Goal: Task Accomplishment & Management: Use online tool/utility

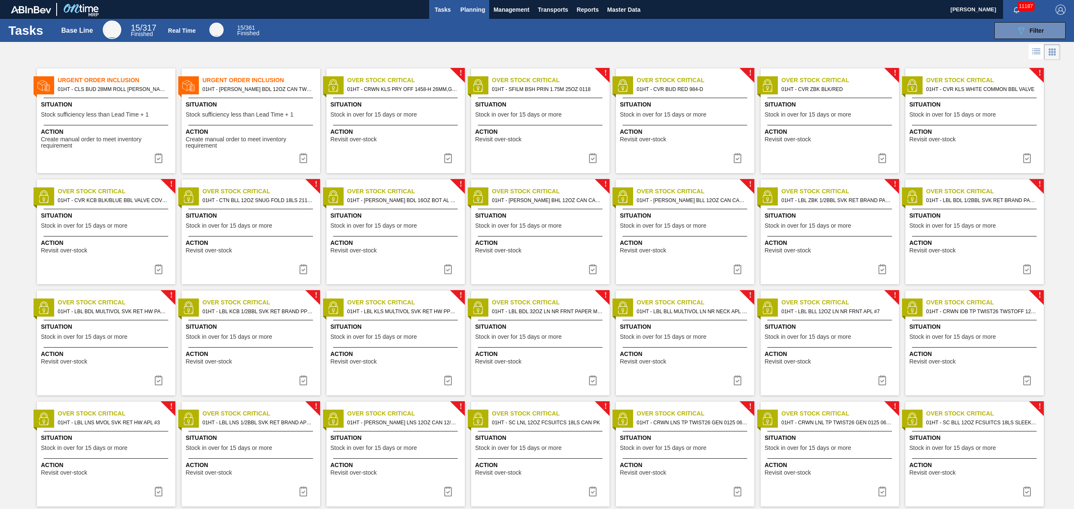
click at [465, 5] on span "Planning" at bounding box center [472, 10] width 25 height 10
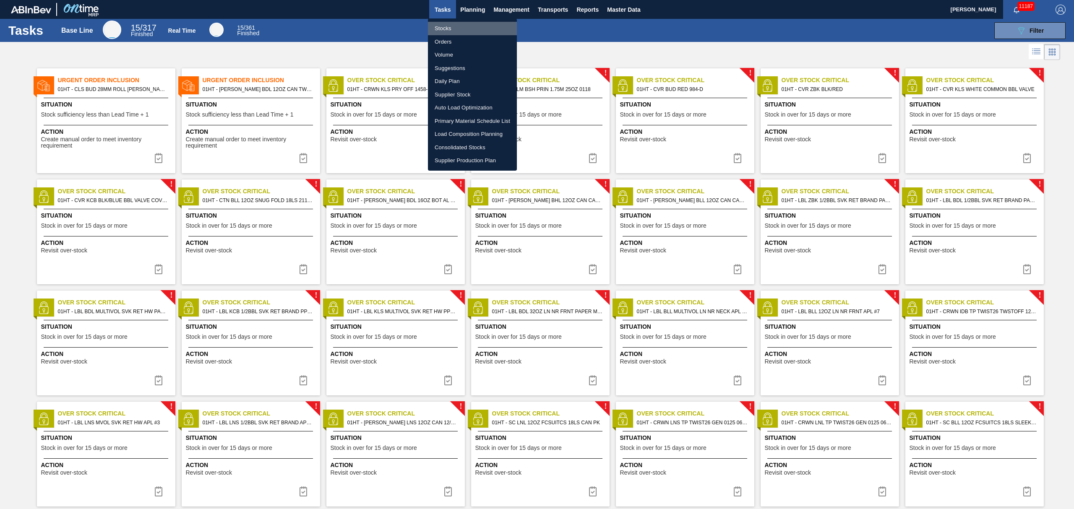
click at [446, 28] on li "Stocks" at bounding box center [472, 28] width 89 height 13
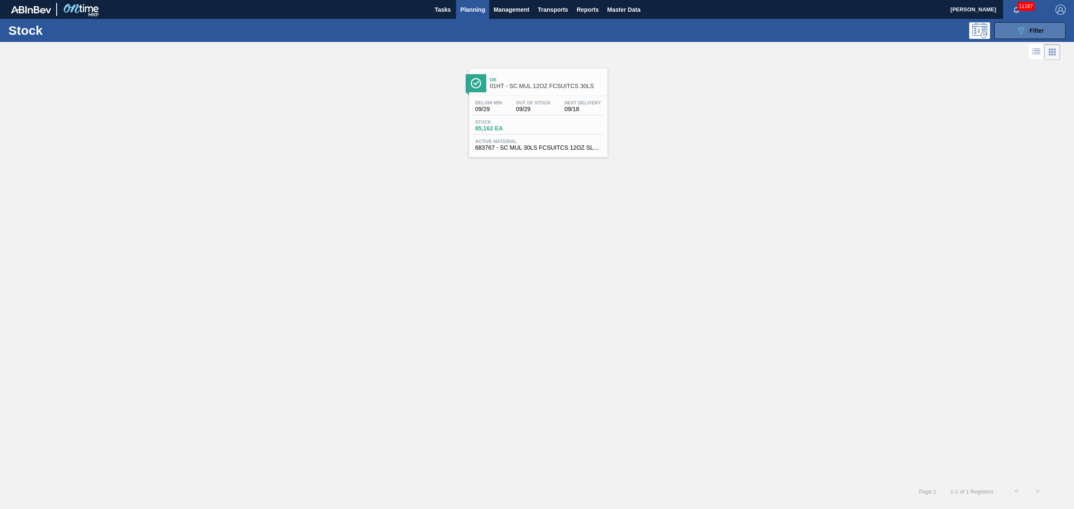
click at [1048, 24] on button "089F7B8B-B2A5-4AFE-B5C0-19BA573D28AC Filter" at bounding box center [1030, 30] width 71 height 17
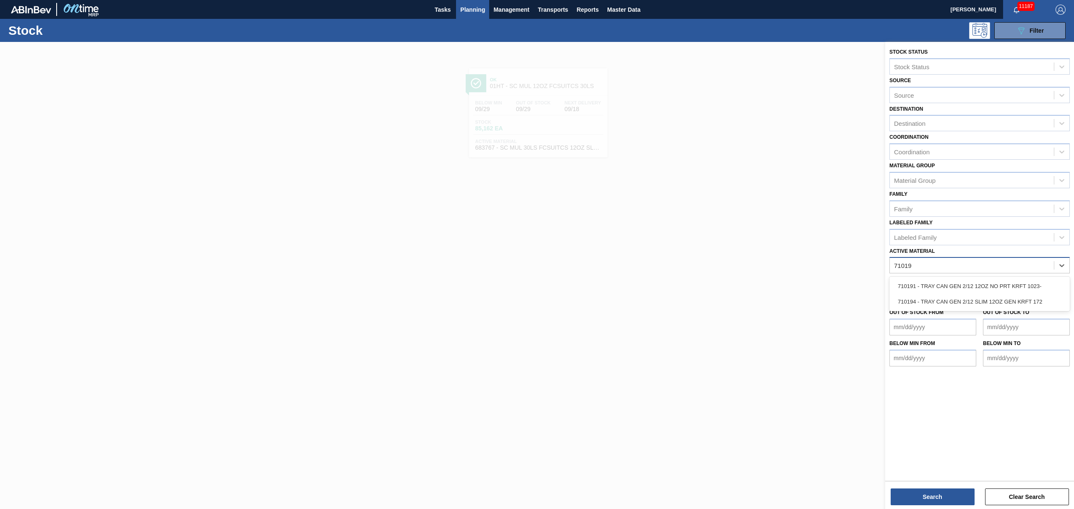
type Material "710194"
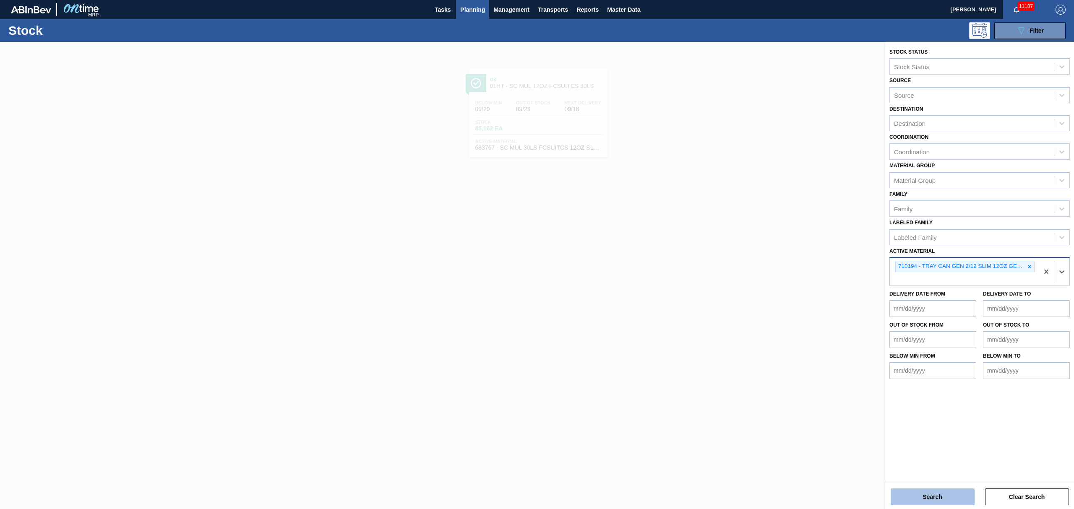
click at [932, 491] on button "Search" at bounding box center [933, 497] width 84 height 17
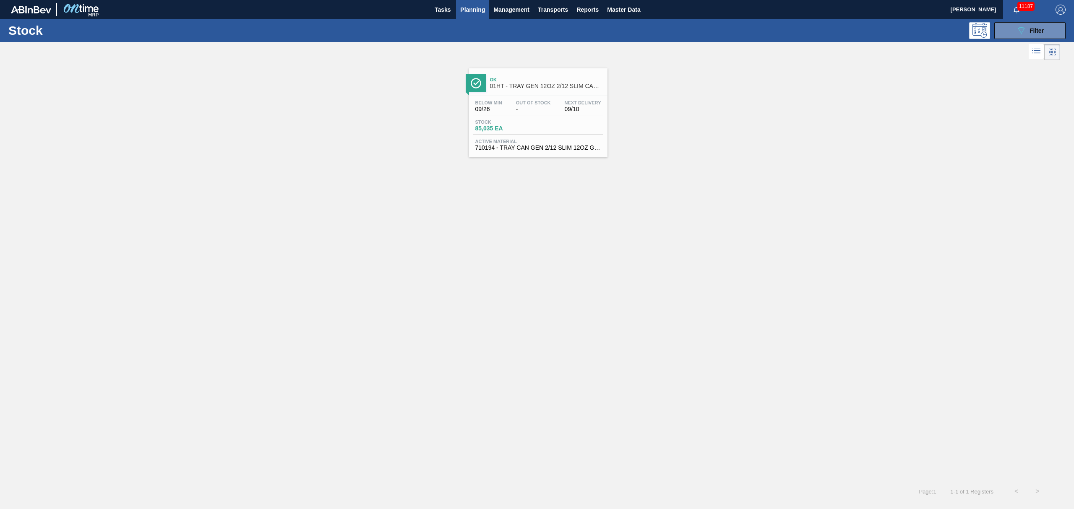
click at [504, 130] on span "85,035 EA" at bounding box center [504, 128] width 59 height 6
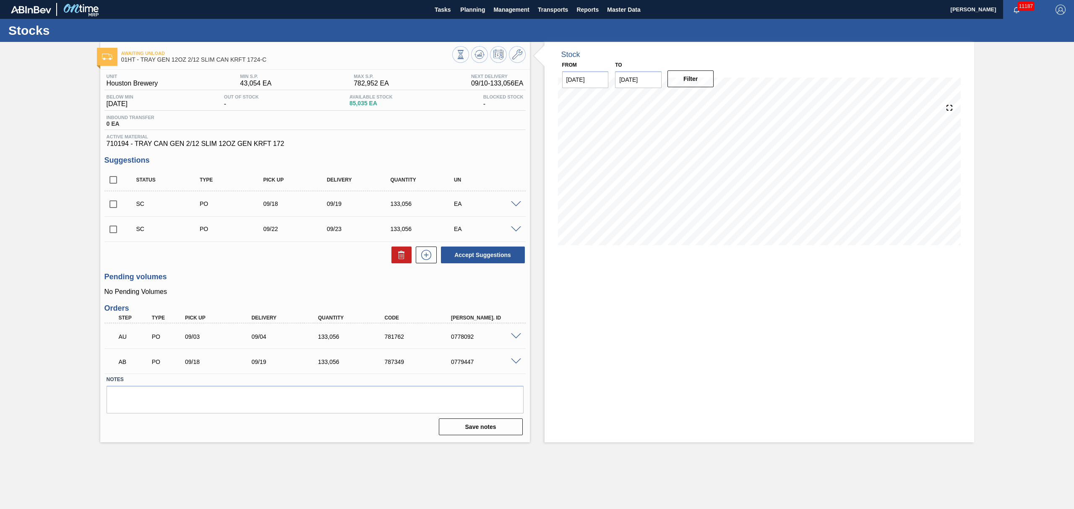
click at [113, 203] on input "checkbox" at bounding box center [113, 205] width 18 height 18
click at [465, 253] on button "Accept Suggestions" at bounding box center [483, 255] width 84 height 17
checkbox input "false"
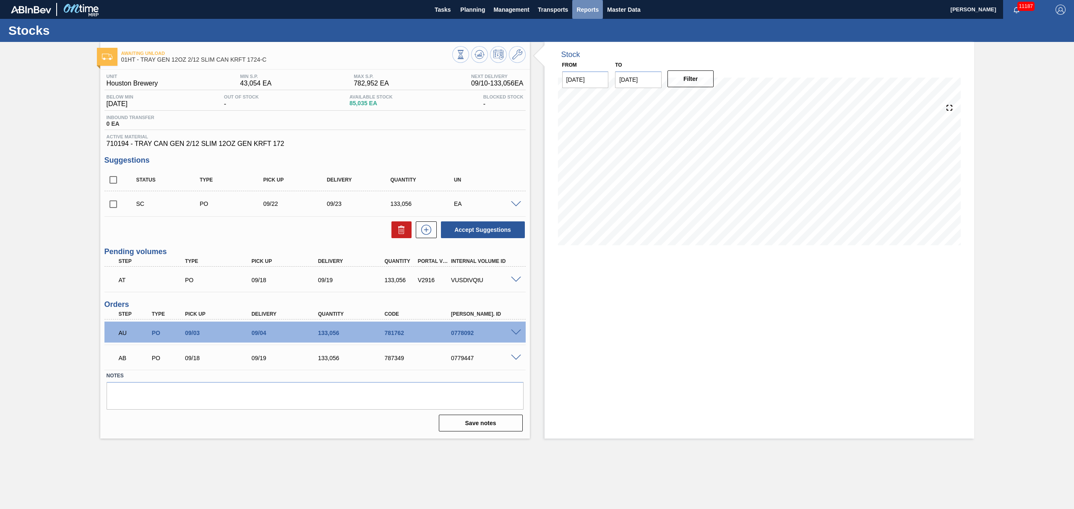
click at [582, 9] on span "Reports" at bounding box center [588, 10] width 22 height 10
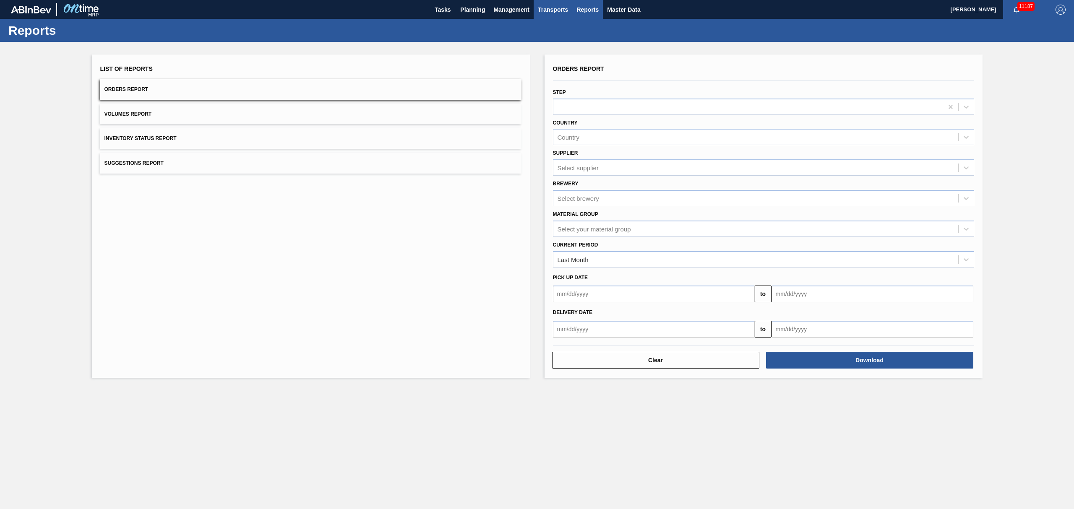
click at [563, 8] on span "Transports" at bounding box center [553, 10] width 30 height 10
click at [545, 41] on li "[GEOGRAPHIC_DATA]" at bounding box center [559, 41] width 71 height 13
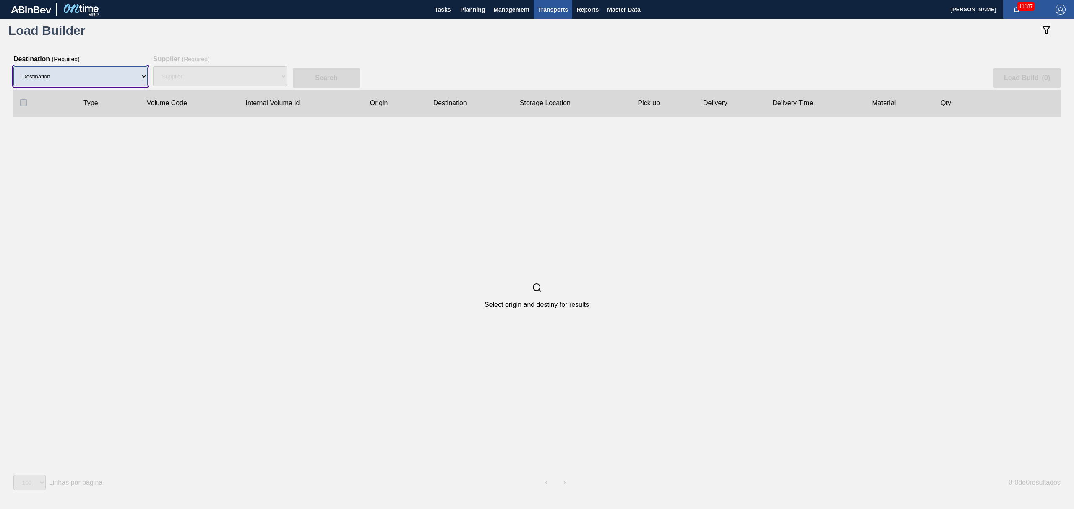
click at [115, 71] on select "Destination 01BV - [GEOGRAPHIC_DATA] 01CL - [GEOGRAPHIC_DATA] 01CV - [GEOGRAPHI…" at bounding box center [80, 76] width 134 height 20
select select "9"
click at [13, 66] on select "Destination 01BV - [GEOGRAPHIC_DATA] 01CL - [GEOGRAPHIC_DATA] 01CV - [GEOGRAPHI…" at bounding box center [80, 76] width 134 height 20
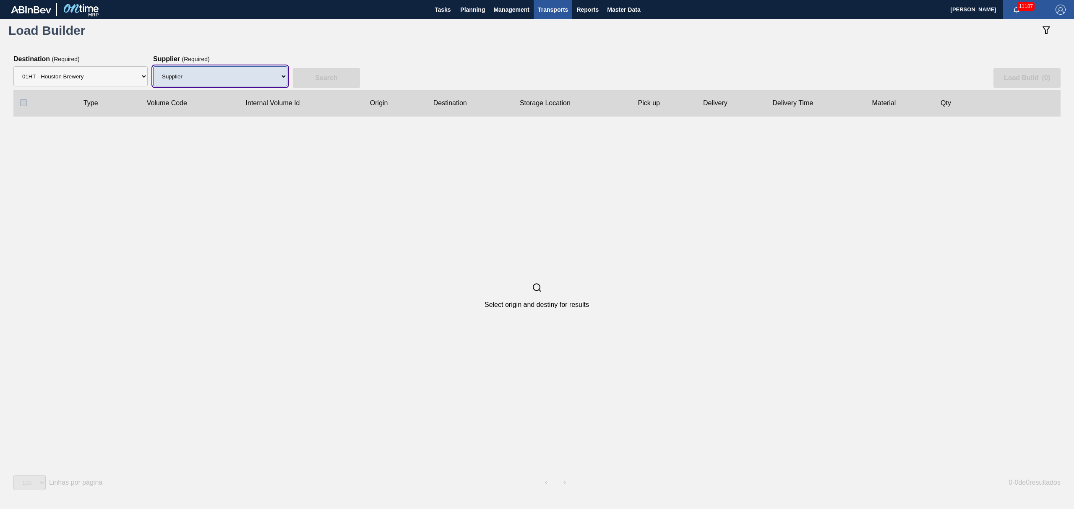
drag, startPoint x: 256, startPoint y: 69, endPoint x: 255, endPoint y: 74, distance: 5.5
click at [256, 70] on select "Supplier 8329501 - ACCORD CARTON CO 8341298 - ACCREDO PACKAGING INC 8221649 - B…" at bounding box center [220, 76] width 134 height 20
select select "1425"
click at [153, 66] on select "Supplier 8329501 - ACCORD CARTON CO 8341298 - ACCREDO PACKAGING INC 8221649 - B…" at bounding box center [220, 76] width 134 height 20
click at [328, 73] on button "Search" at bounding box center [326, 78] width 67 height 20
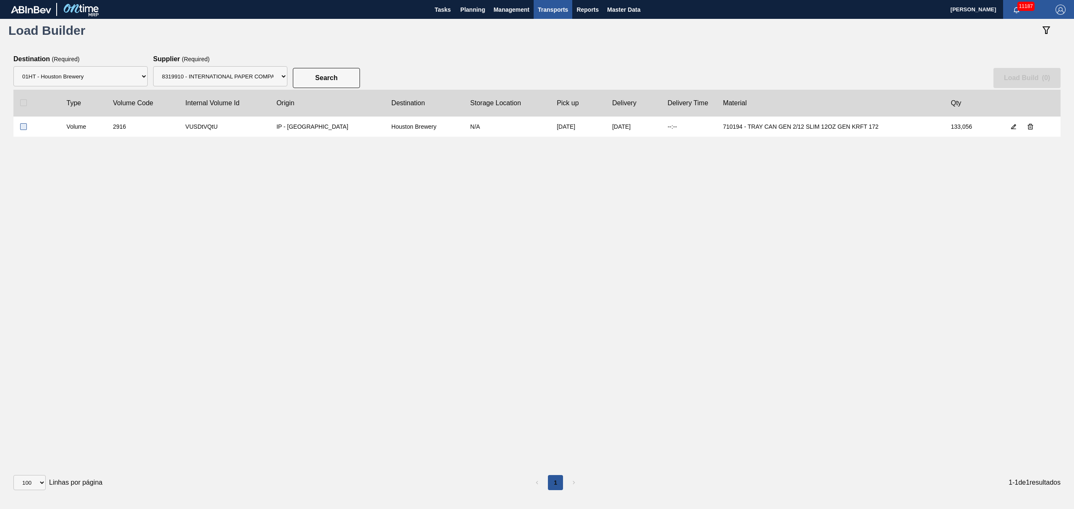
click at [24, 126] on input "checkbox" at bounding box center [23, 126] width 7 height 7
checkbox input "true"
click at [0, 0] on slot "Load Build ( 1 )" at bounding box center [0, 0] width 0 height 0
select select "Undefined"
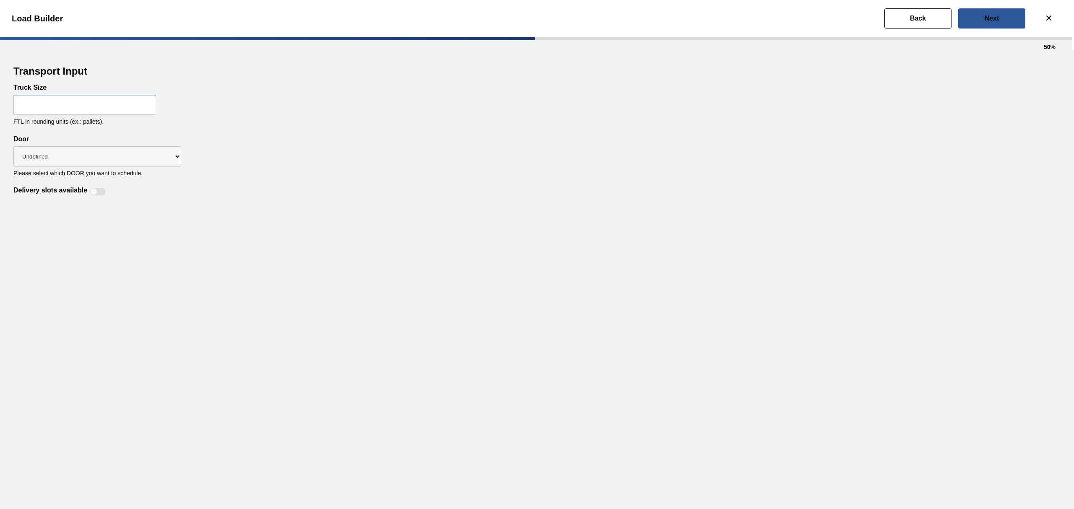
click at [107, 110] on input "text" at bounding box center [84, 105] width 143 height 20
type input "56"
click at [170, 156] on select "Undefined IP" at bounding box center [97, 156] width 168 height 20
select select "IP"
click at [13, 147] on select "Undefined IP" at bounding box center [97, 156] width 168 height 20
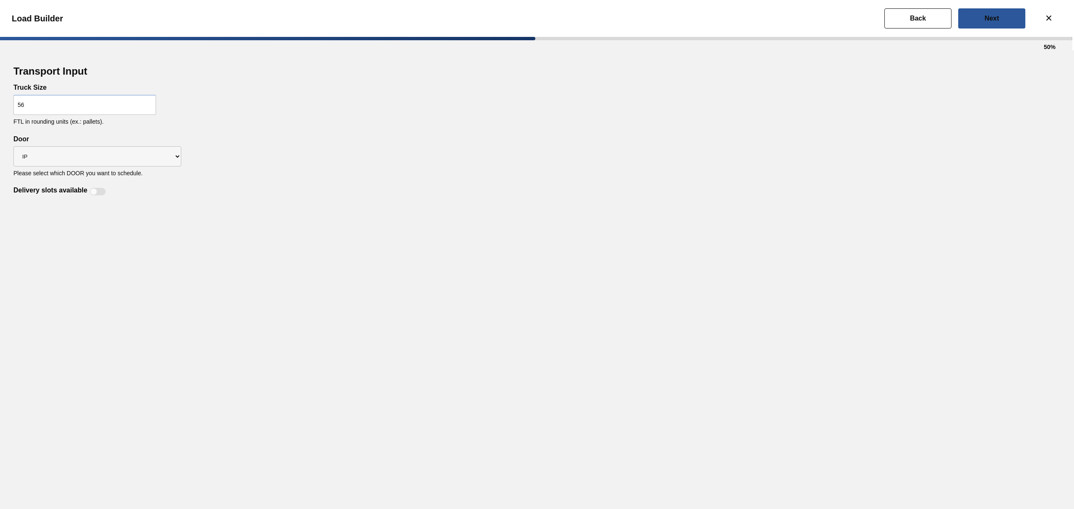
click at [95, 188] on div "Delivery slots available" at bounding box center [60, 192] width 95 height 10
click at [102, 192] on div at bounding box center [98, 192] width 16 height 8
checkbox input "true"
click at [977, 18] on button "Next" at bounding box center [991, 18] width 67 height 20
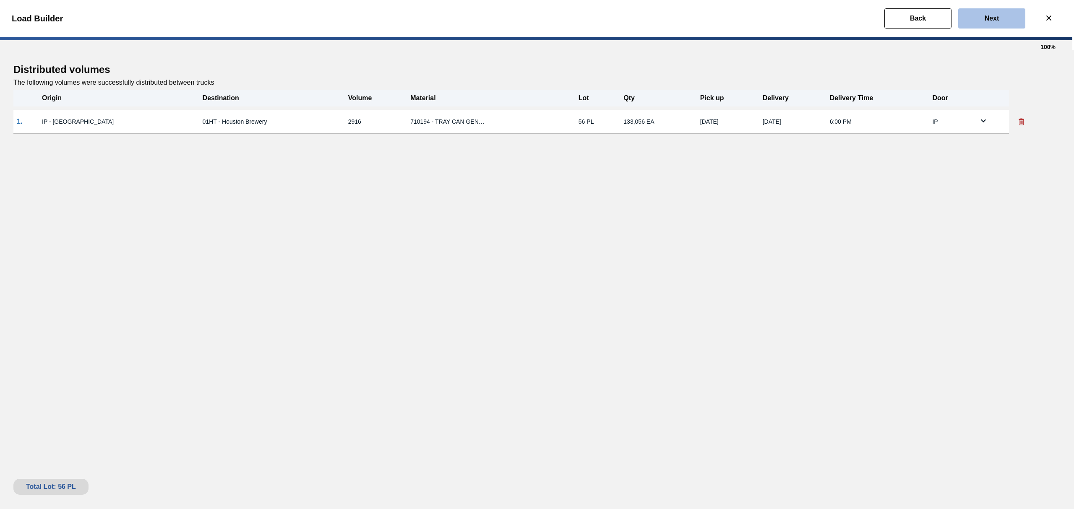
click at [1003, 22] on button "Next" at bounding box center [991, 18] width 67 height 20
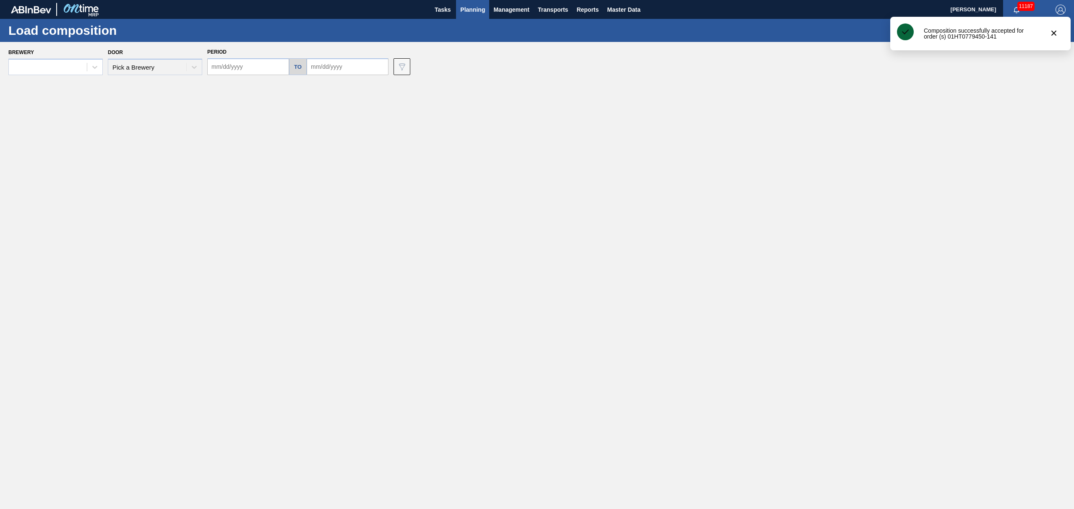
type input "[DATE]"
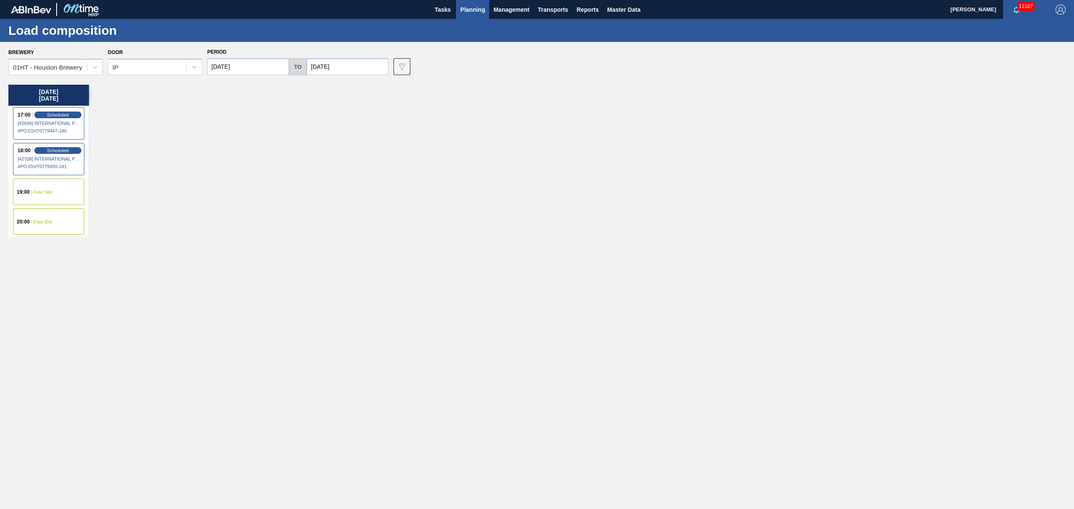
click at [46, 193] on span "Free Slot" at bounding box center [43, 192] width 19 height 5
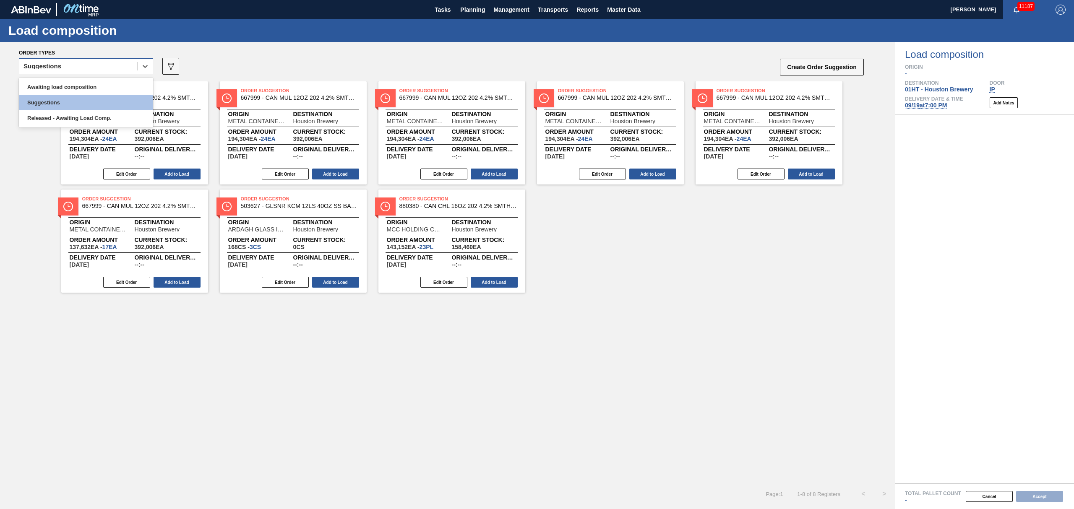
click at [89, 71] on div "Suggestions" at bounding box center [78, 66] width 118 height 12
click at [88, 87] on div "Awaiting load composition" at bounding box center [86, 87] width 134 height 16
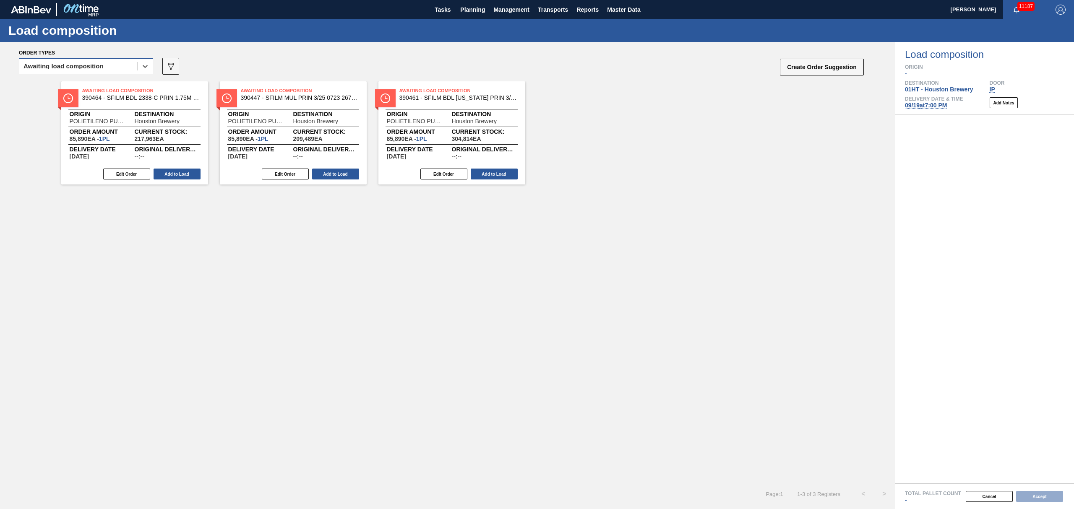
click at [97, 62] on div "Awaiting load composition" at bounding box center [78, 66] width 118 height 12
click at [99, 101] on div "Suggestions" at bounding box center [86, 103] width 134 height 16
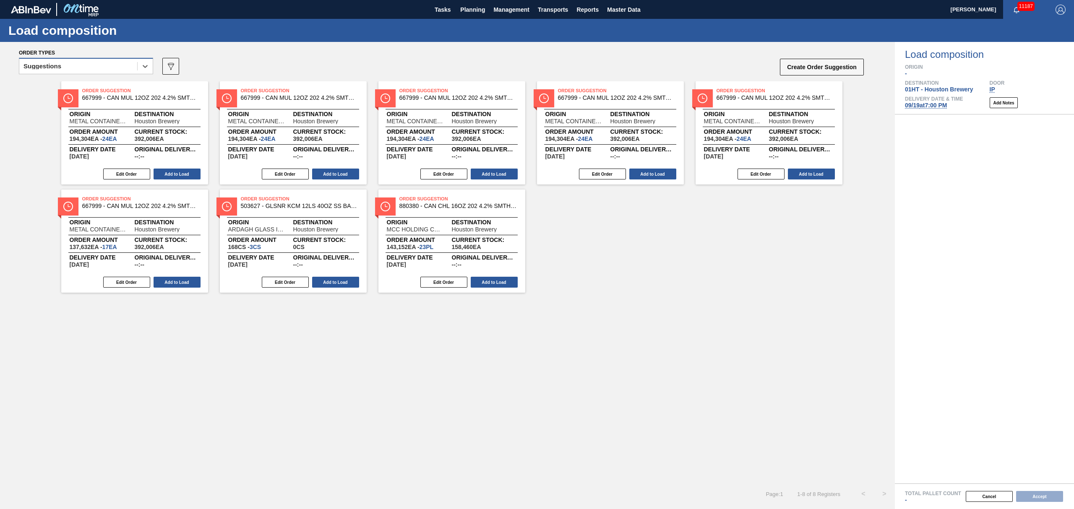
click at [110, 66] on div "Suggestions" at bounding box center [78, 66] width 118 height 12
click at [104, 111] on div "Released - Awaiting Load Comp." at bounding box center [86, 118] width 134 height 16
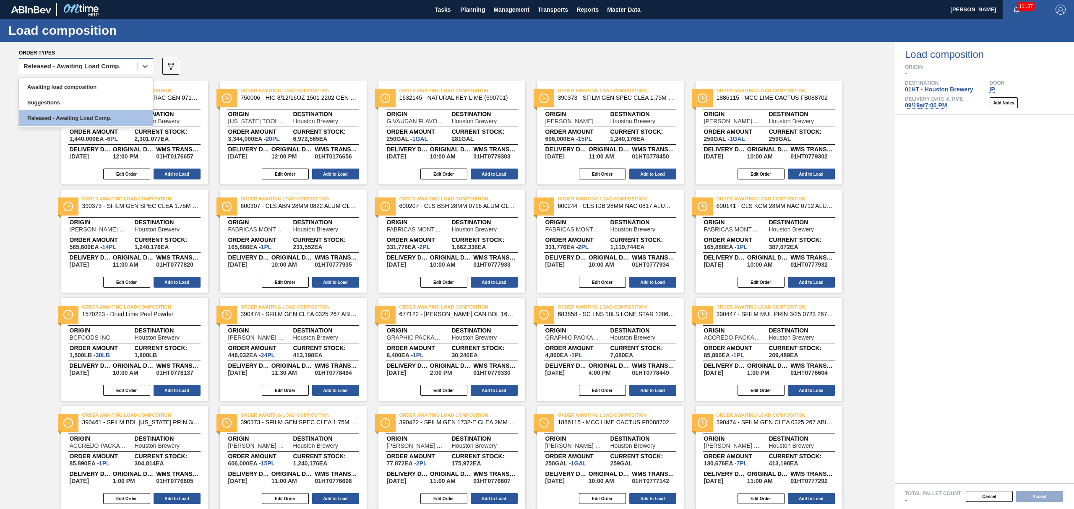
click at [50, 65] on div "Released - Awaiting Load Comp." at bounding box center [72, 66] width 97 height 6
click at [56, 86] on div "Awaiting load composition" at bounding box center [86, 87] width 134 height 16
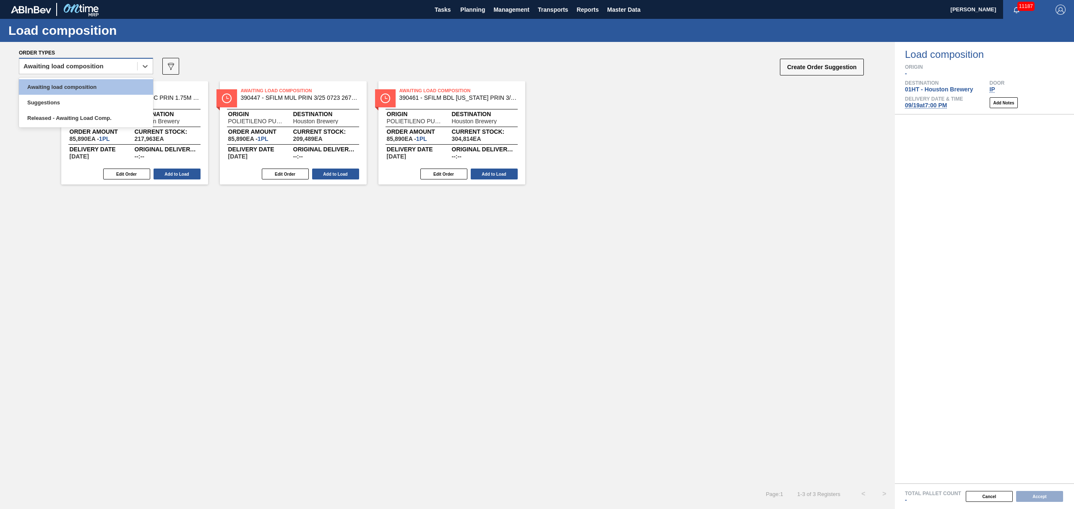
click at [60, 71] on div "Awaiting load composition" at bounding box center [78, 66] width 118 height 12
click at [63, 96] on div "Suggestions" at bounding box center [86, 103] width 134 height 16
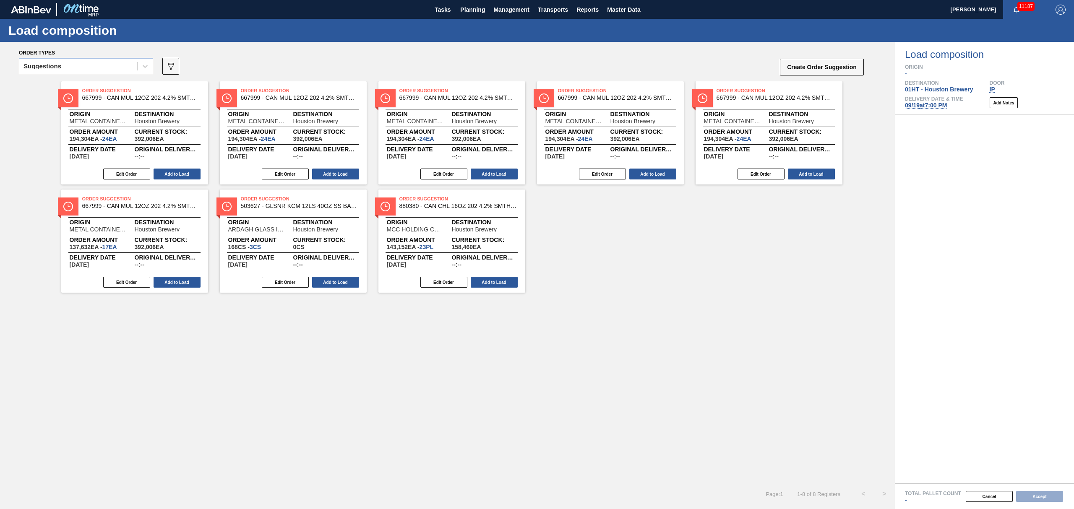
click at [891, 210] on div "Order Suggestion 667999 - CAN MUL 12OZ 202 4.2% SMTH 0220 SLEEK BE Origin METAL…" at bounding box center [447, 187] width 895 height 212
click at [470, 6] on span "Planning" at bounding box center [472, 10] width 25 height 10
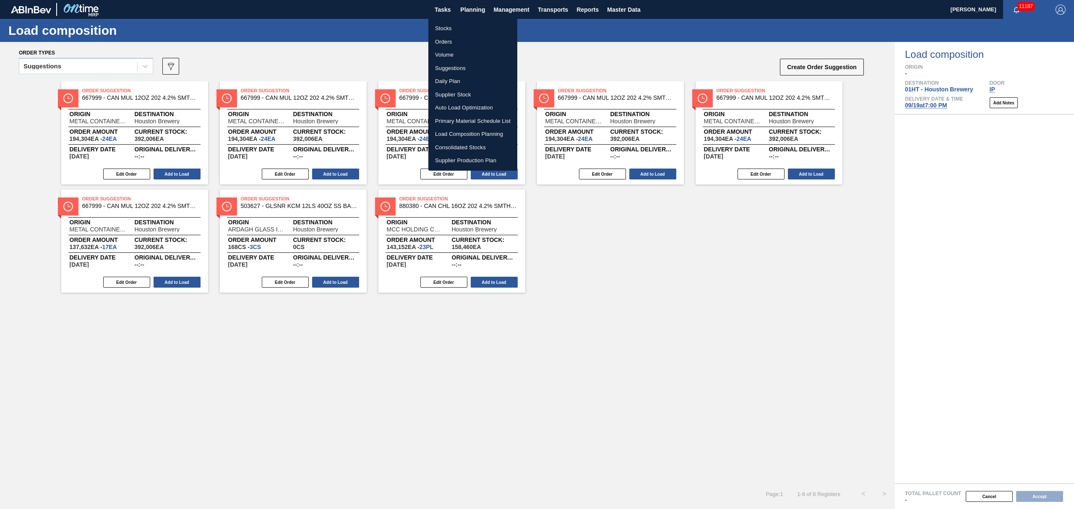
click at [464, 133] on li "Load Composition Planning" at bounding box center [472, 134] width 89 height 13
